Goal: Information Seeking & Learning: Learn about a topic

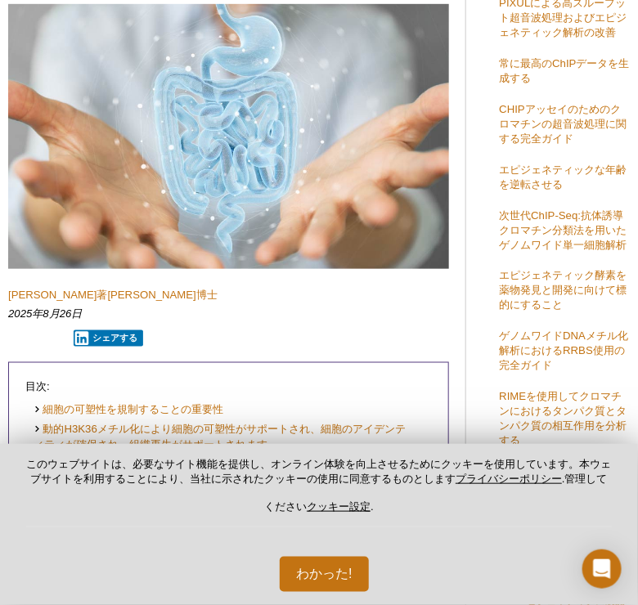
scroll to position [234, 2]
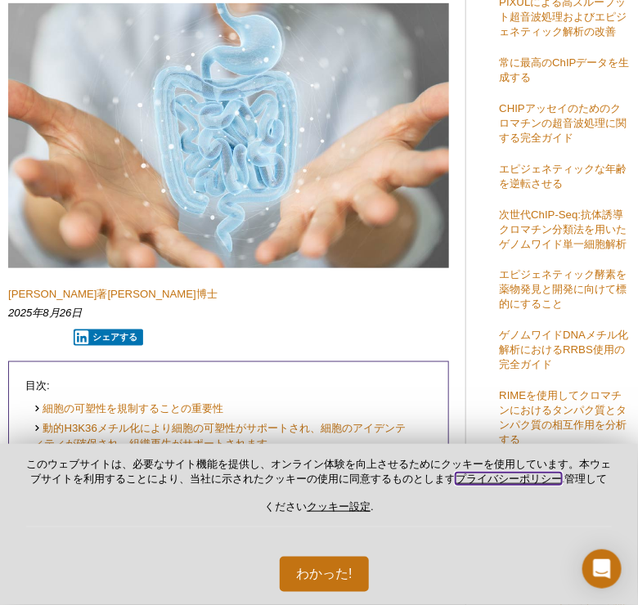
click at [541, 480] on link "プライバシーポリシー" at bounding box center [509, 479] width 106 height 12
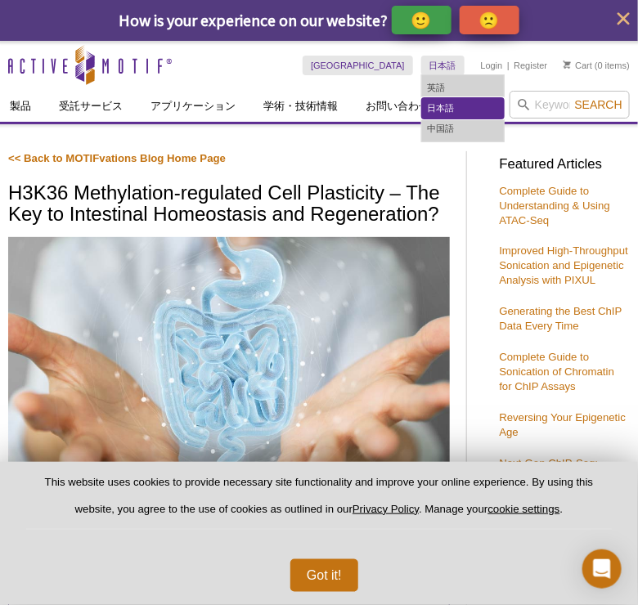
click at [443, 114] on link "日本語" at bounding box center [463, 108] width 82 height 20
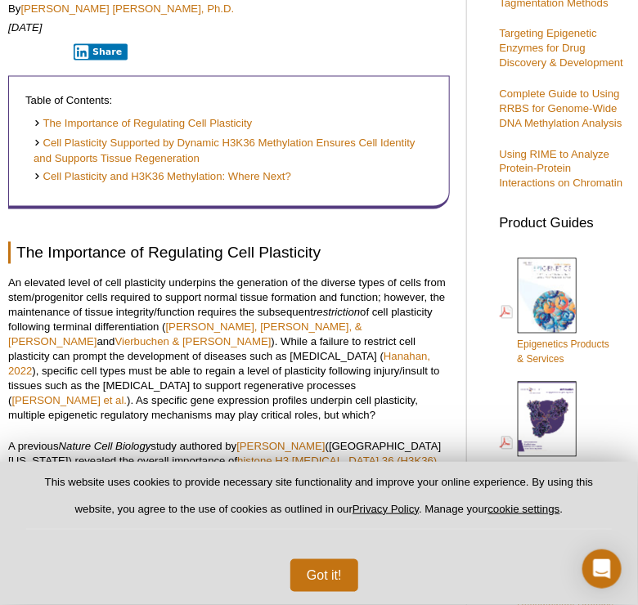
scroll to position [523, 0]
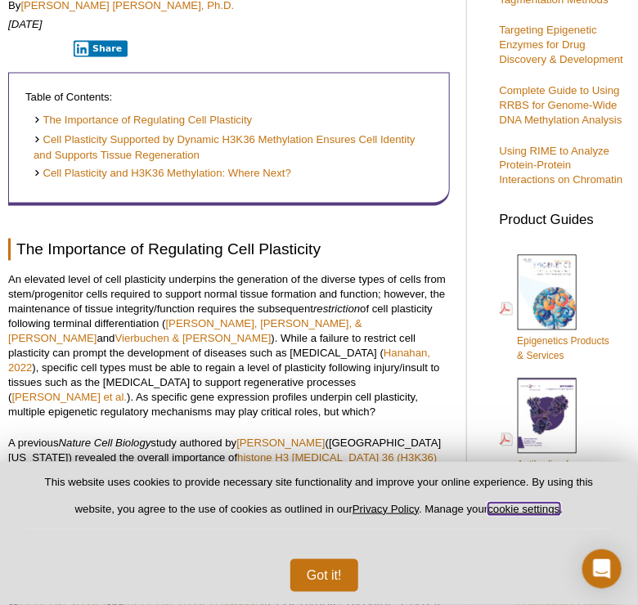
click at [524, 506] on button "cookie settings" at bounding box center [524, 509] width 72 height 12
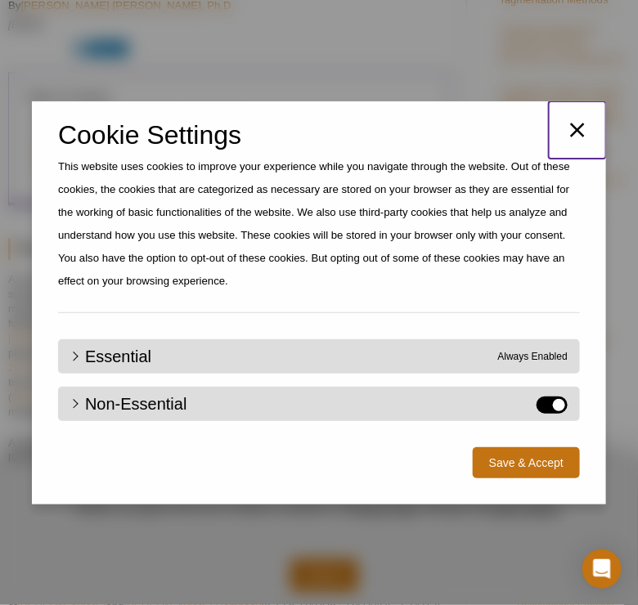
click at [581, 128] on icon "button" at bounding box center [577, 130] width 25 height 25
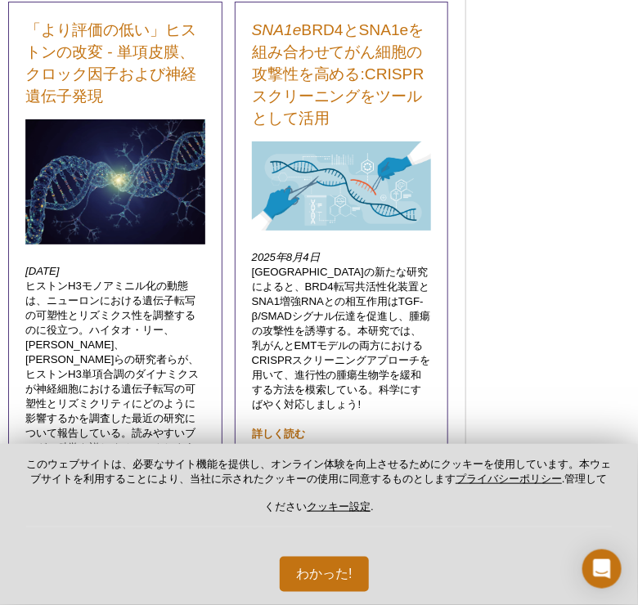
scroll to position [2699, 0]
